Goal: Task Accomplishment & Management: Manage account settings

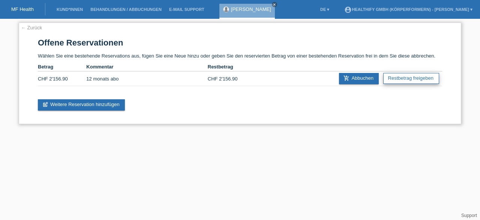
click at [409, 76] on link "Restbetrag freigeben" at bounding box center [412, 78] width 56 height 11
click at [402, 78] on link "Restbetrag freigeben" at bounding box center [412, 78] width 56 height 11
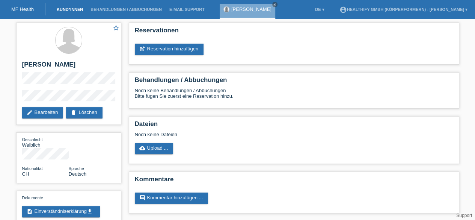
click at [61, 10] on link "Kund*innen" at bounding box center [70, 9] width 34 height 5
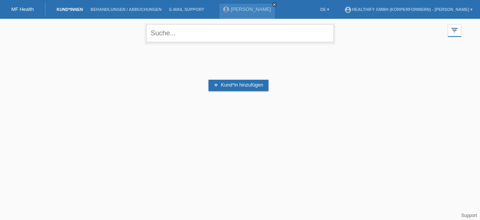
click at [171, 39] on input "text" at bounding box center [240, 33] width 188 height 18
click at [44, 128] on html "MF Health Kund*innen Behandlungen / Abbuchungen E-Mail Support Noèmia Rodrigues…" at bounding box center [240, 64] width 480 height 128
click at [171, 34] on input "no" at bounding box center [240, 33] width 188 height 18
click at [156, 32] on input "noèmia Rodrigues" at bounding box center [240, 33] width 188 height 18
click at [215, 38] on input "[PERSON_NAME]" at bounding box center [240, 33] width 188 height 18
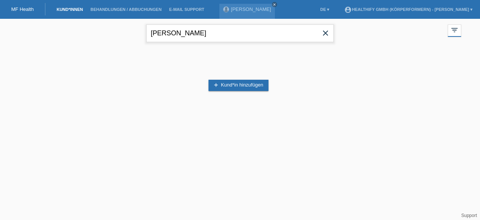
type input "[PERSON_NAME]"
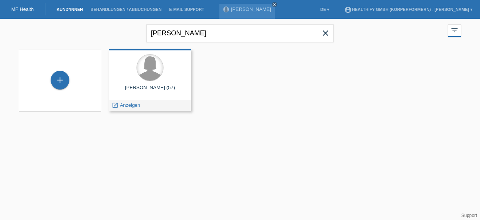
click at [162, 65] on div at bounding box center [150, 67] width 26 height 26
click at [125, 104] on span "Anzeigen" at bounding box center [130, 105] width 20 height 6
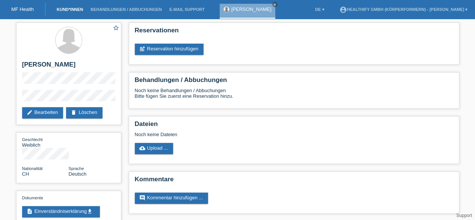
click at [71, 11] on link "Kund*innen" at bounding box center [70, 9] width 34 height 5
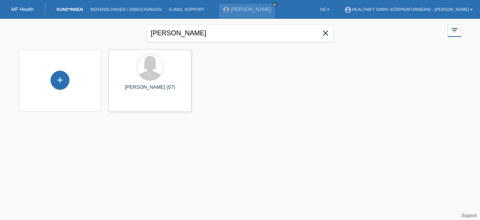
click at [325, 34] on icon "close" at bounding box center [325, 33] width 9 height 9
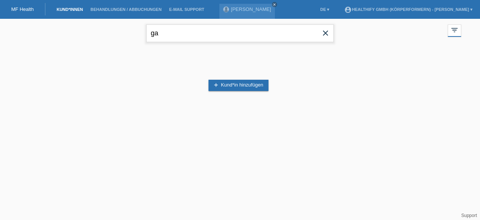
type input "gartmann"
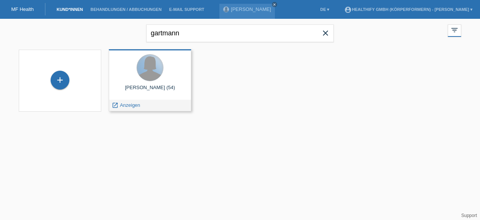
click at [149, 78] on div at bounding box center [150, 67] width 26 height 26
click at [135, 90] on div "[PERSON_NAME] (54)" at bounding box center [150, 90] width 71 height 12
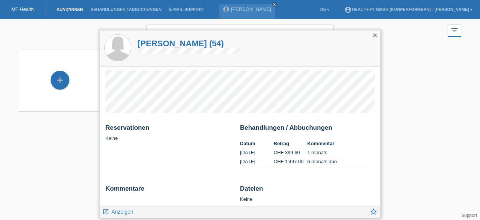
click at [373, 36] on icon "close" at bounding box center [375, 35] width 6 height 6
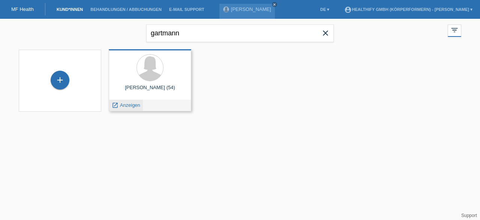
click at [122, 104] on span "Anzeigen" at bounding box center [130, 105] width 20 height 6
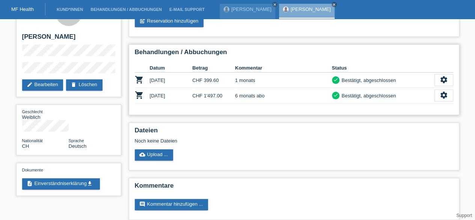
scroll to position [35, 0]
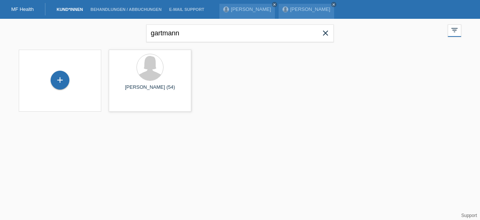
click at [325, 34] on icon "close" at bounding box center [325, 33] width 9 height 9
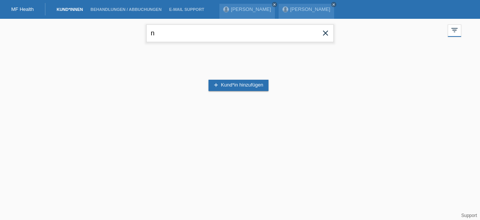
type input "[PERSON_NAME]"
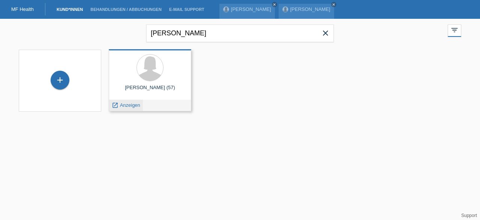
click at [114, 104] on icon "launch" at bounding box center [115, 105] width 7 height 7
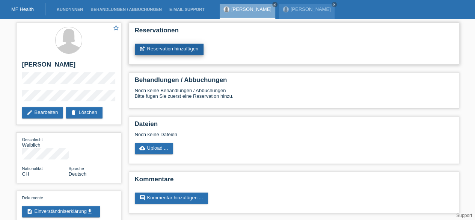
click at [176, 50] on link "post_add Reservation hinzufügen" at bounding box center [169, 49] width 69 height 11
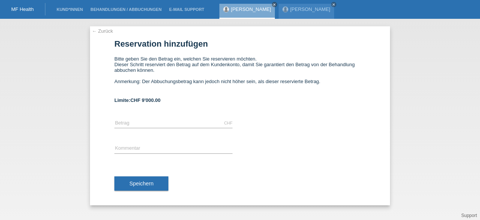
click at [98, 31] on link "← Zurück" at bounding box center [102, 31] width 21 height 6
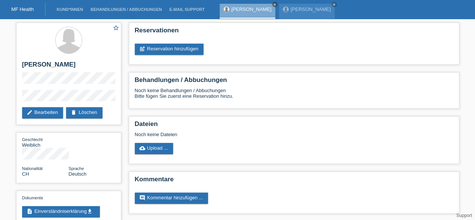
click at [274, 3] on icon "close" at bounding box center [275, 5] width 4 height 4
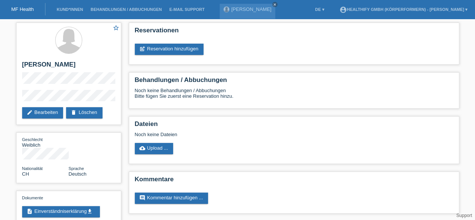
click at [274, 3] on div "Alessandra Gartmann close" at bounding box center [249, 9] width 59 height 19
click at [277, 5] on link "close" at bounding box center [274, 4] width 5 height 5
click at [75, 11] on link "Kund*innen" at bounding box center [70, 9] width 34 height 5
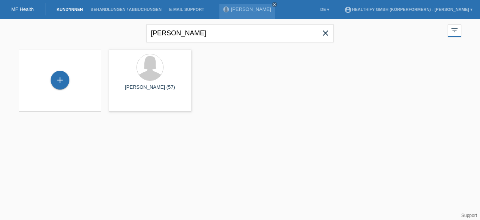
click at [327, 32] on icon "close" at bounding box center [325, 33] width 9 height 9
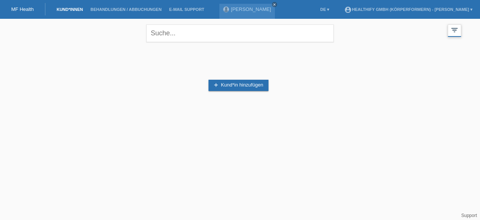
click at [456, 31] on icon "filter_list" at bounding box center [455, 30] width 8 height 8
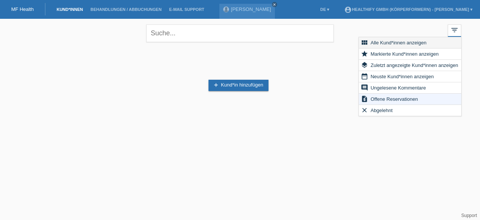
click at [403, 43] on span "Alle Kund*innen anzeigen" at bounding box center [399, 42] width 58 height 9
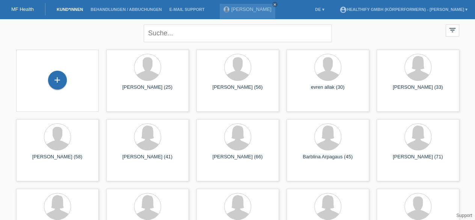
click at [19, 5] on div "MF Health" at bounding box center [22, 9] width 45 height 12
click at [14, 12] on link "MF Health" at bounding box center [22, 9] width 23 height 6
